Goal: Information Seeking & Learning: Learn about a topic

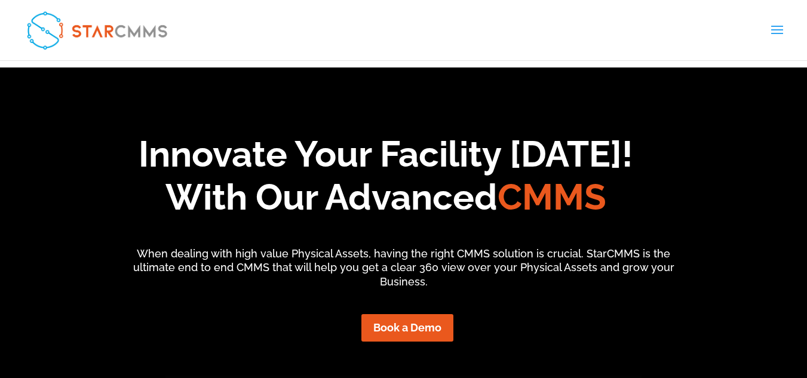
click at [0, 0] on link "العربية" at bounding box center [0, 0] width 0 height 0
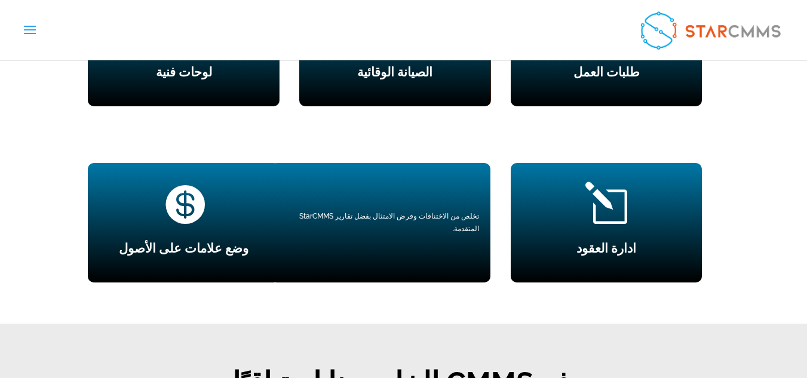
scroll to position [1552, 0]
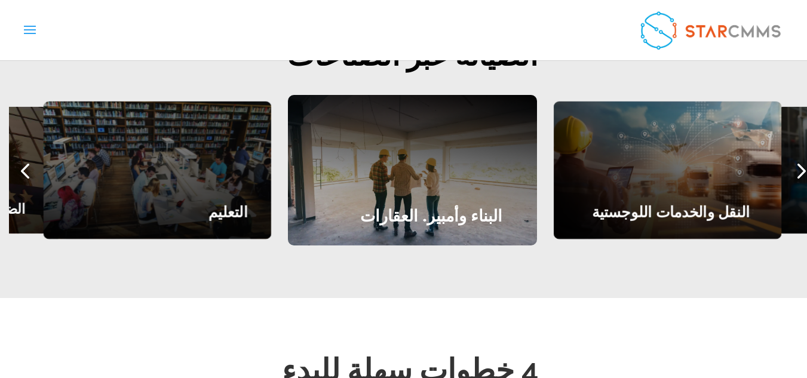
click at [742, 158] on div "النقل والخدمات اللوجستية" at bounding box center [666, 169] width 227 height 137
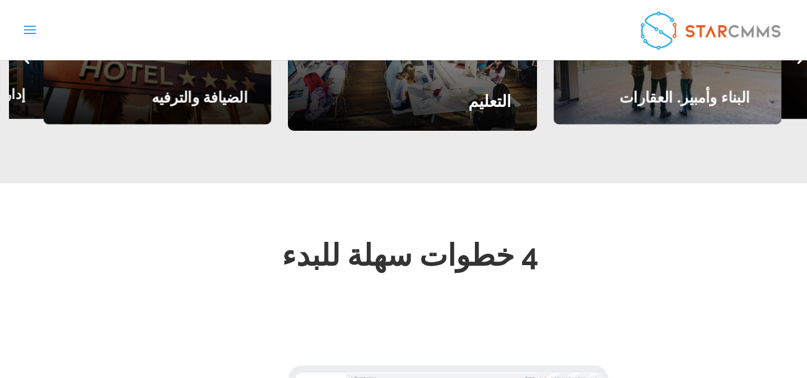
scroll to position [1671, 0]
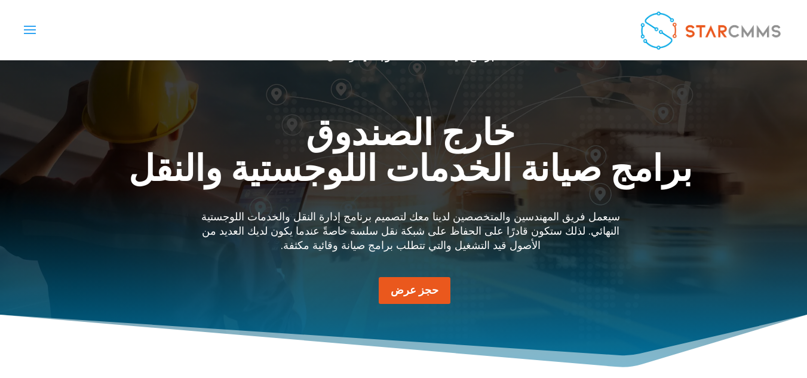
scroll to position [60, 0]
